Goal: Transaction & Acquisition: Obtain resource

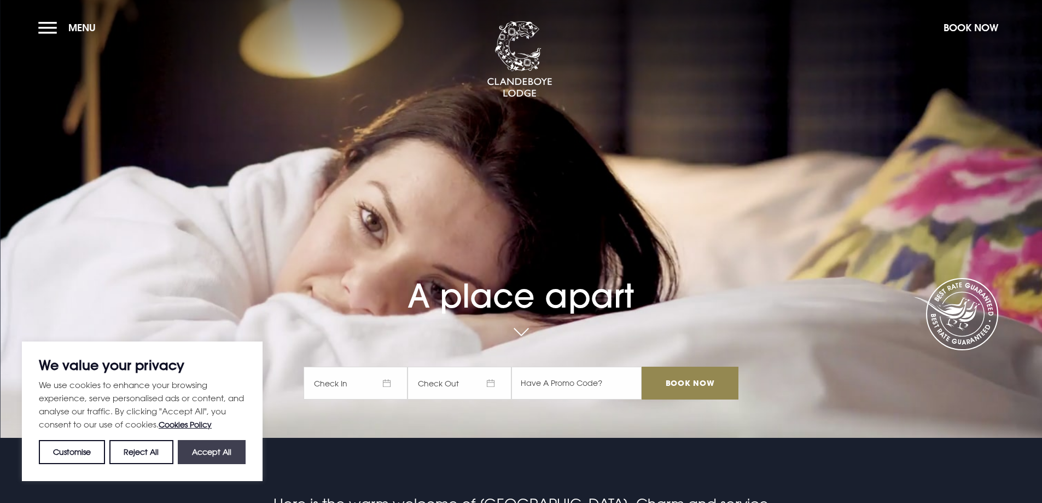
click at [209, 450] on button "Accept All" at bounding box center [212, 452] width 68 height 24
checkbox input "true"
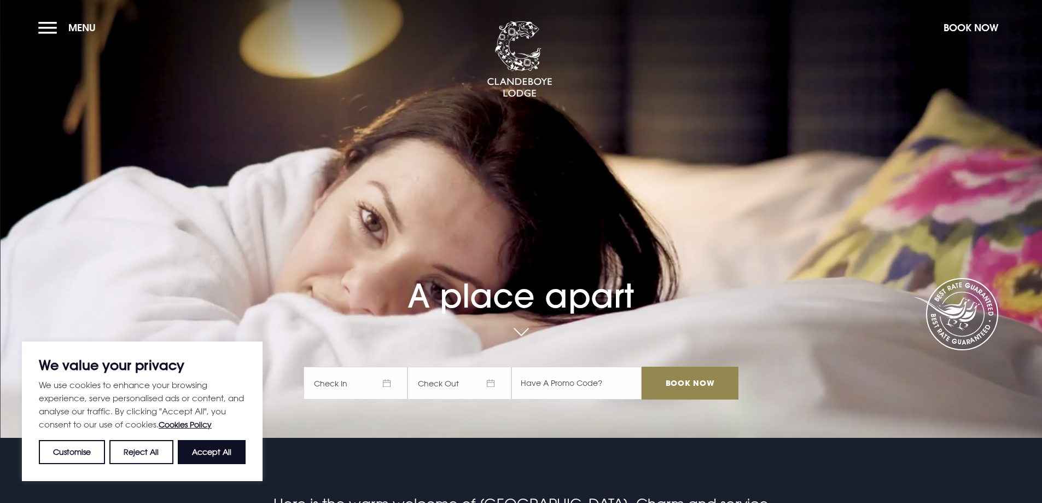
checkbox input "true"
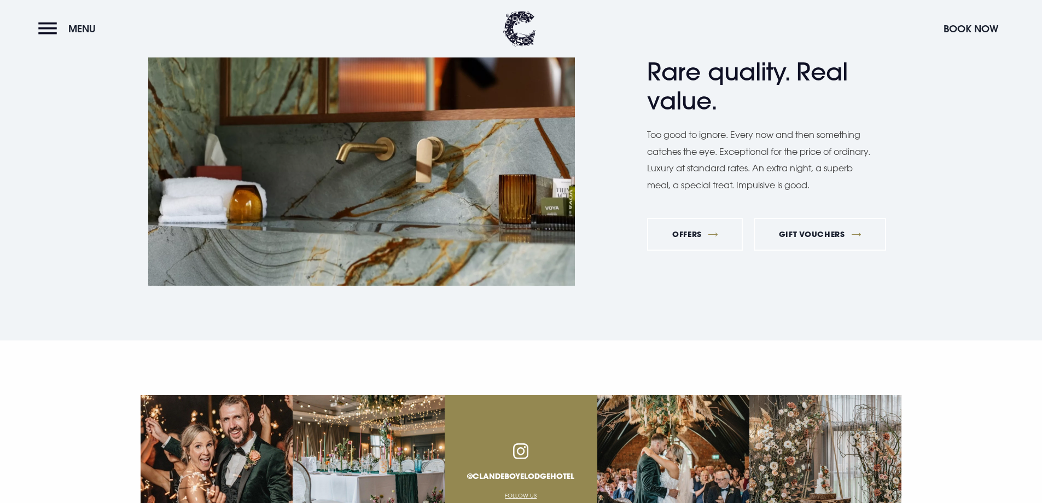
scroll to position [3576, 0]
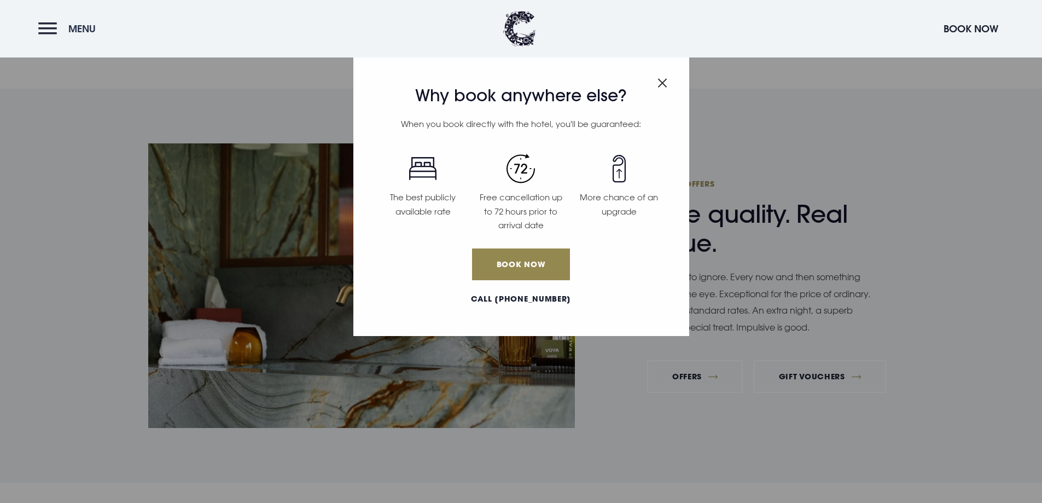
click at [46, 30] on button "Menu" at bounding box center [69, 29] width 63 height 24
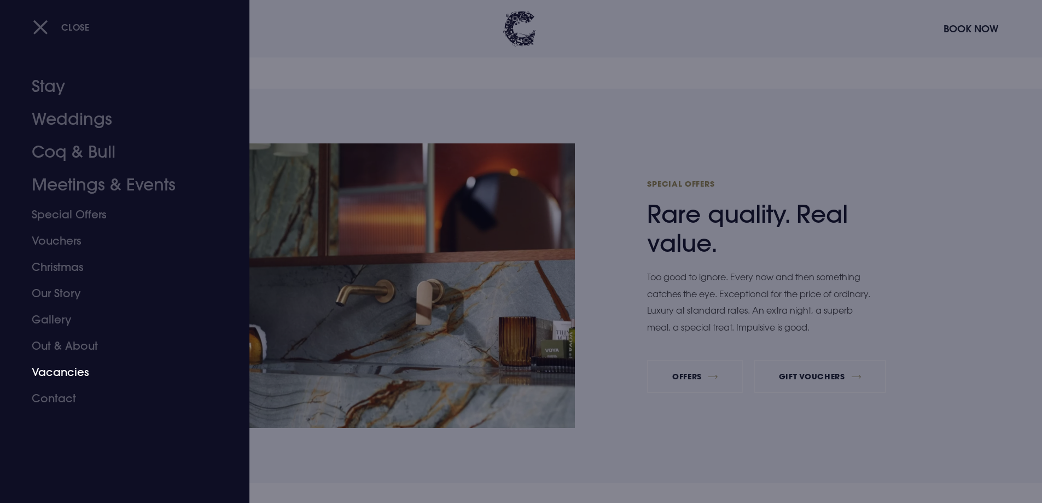
click at [72, 371] on link "Vacancies" at bounding box center [118, 372] width 173 height 26
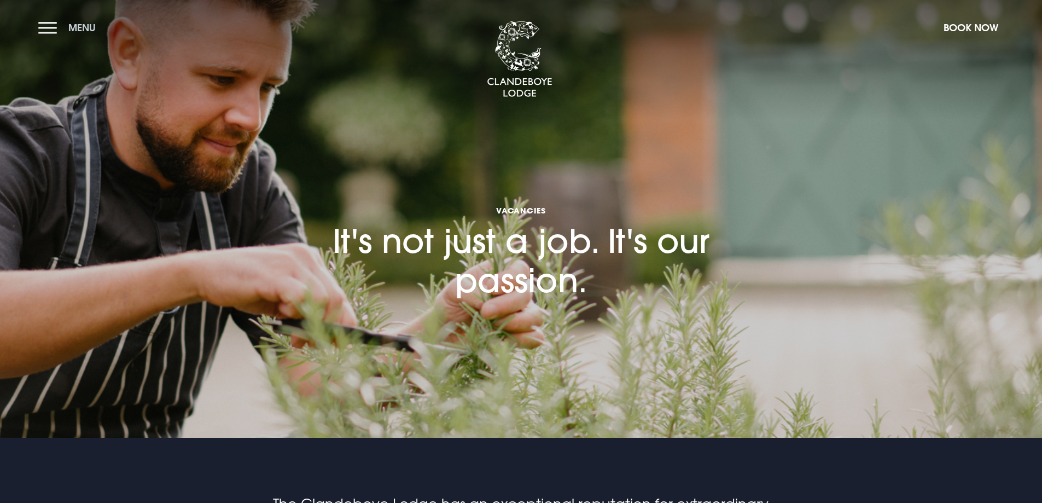
click at [40, 32] on button "Menu" at bounding box center [69, 28] width 63 height 24
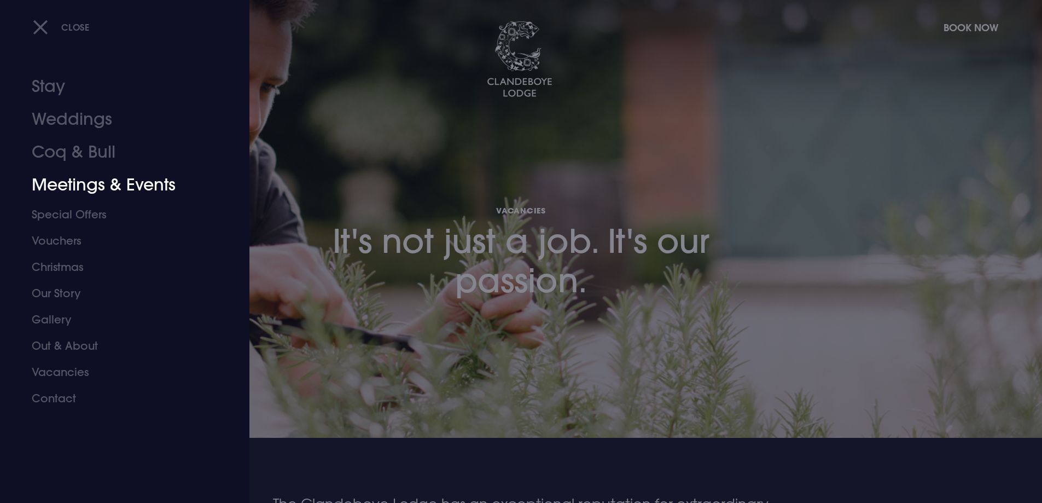
click at [146, 192] on link "Meetings & Events" at bounding box center [118, 184] width 173 height 33
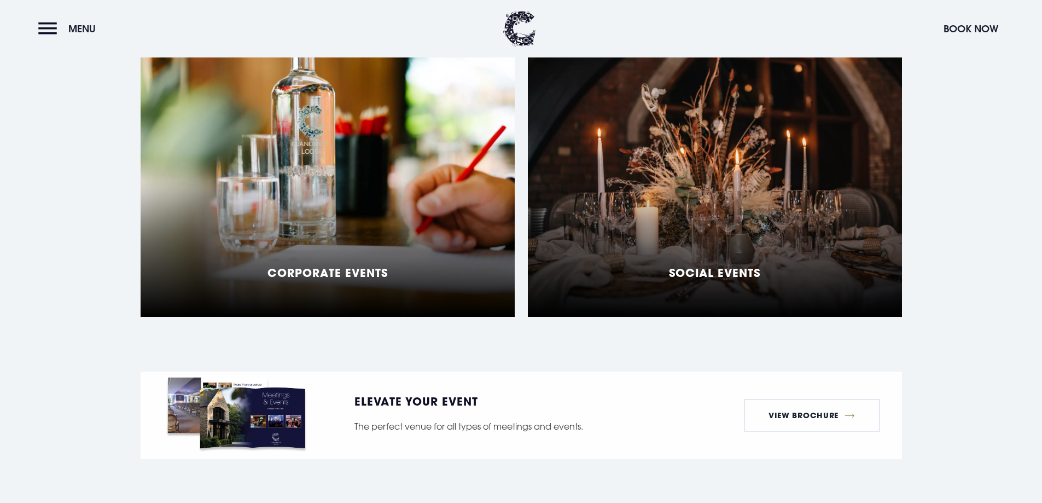
scroll to position [985, 0]
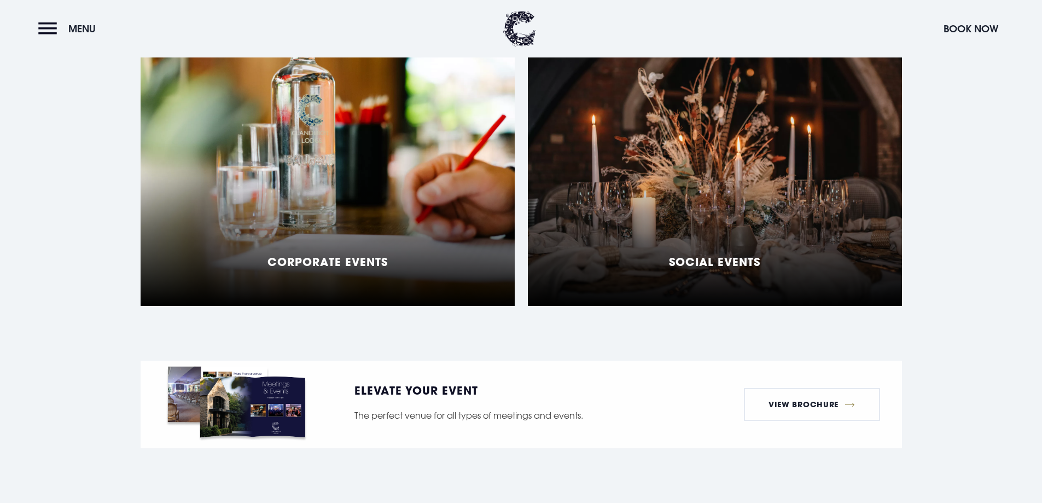
click at [617, 240] on div "Social Events" at bounding box center [715, 169] width 374 height 274
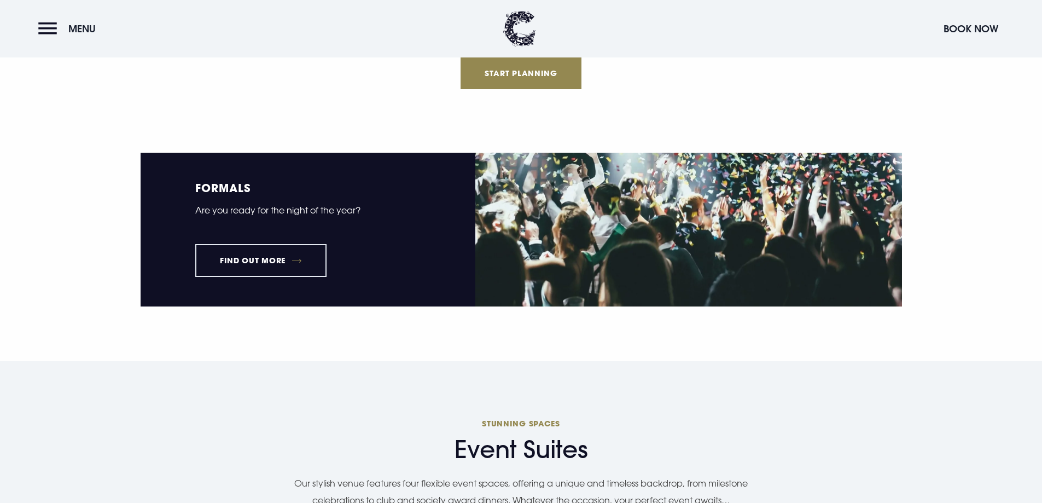
scroll to position [1532, 0]
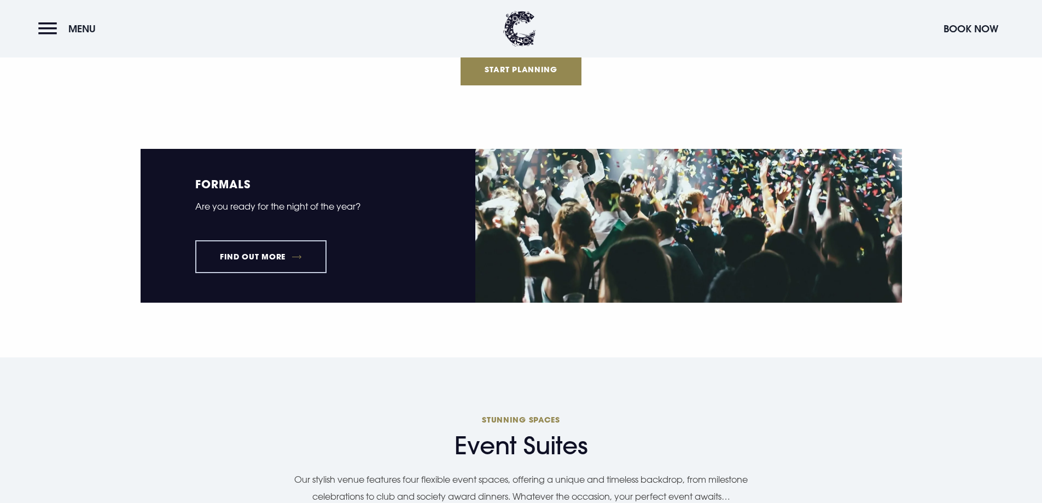
click at [284, 260] on link "Find out more" at bounding box center [261, 256] width 132 height 33
select select "8"
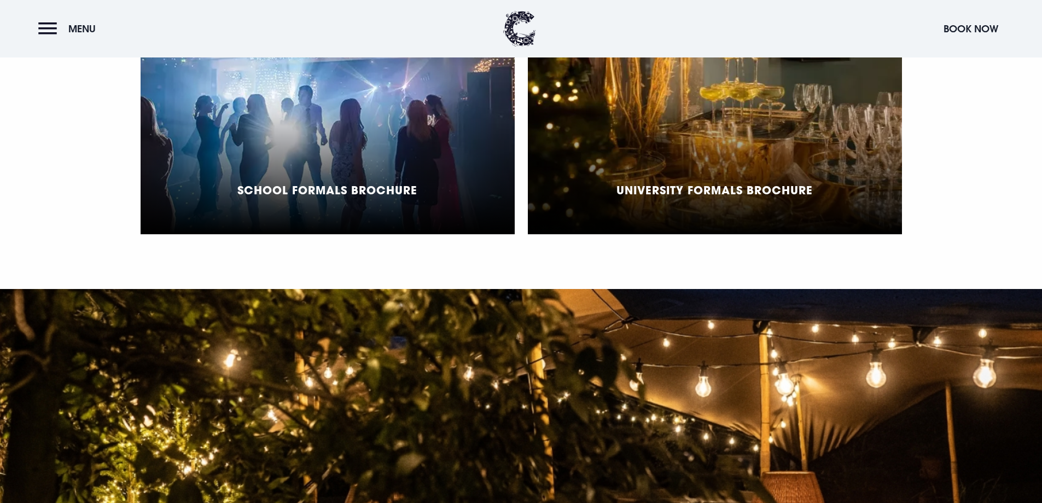
scroll to position [930, 0]
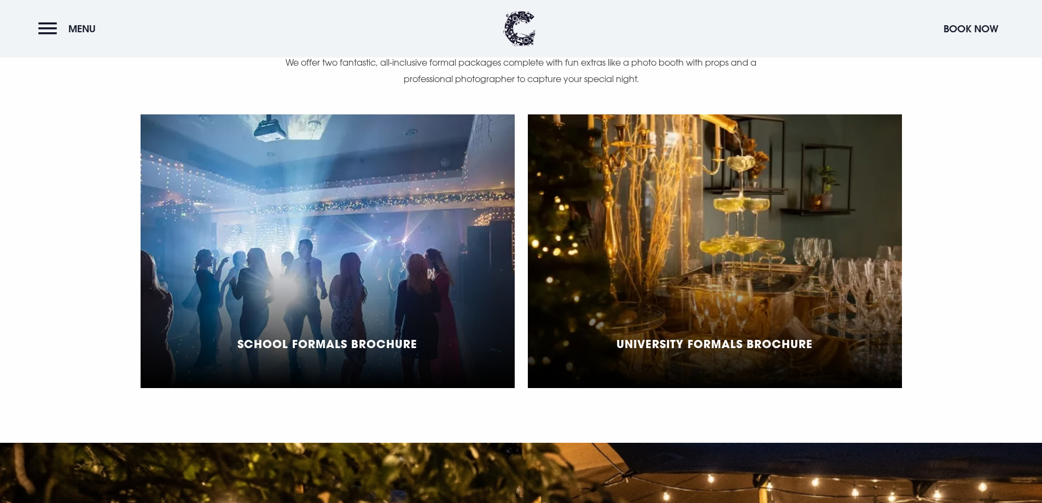
click at [421, 352] on div "School Formals Brochure" at bounding box center [328, 251] width 374 height 274
